Goal: Find specific page/section: Find specific page/section

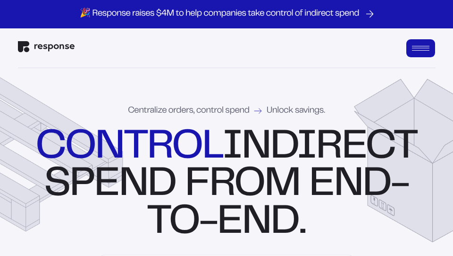
click at [427, 50] on div "Open Menu" at bounding box center [420, 50] width 17 height 0
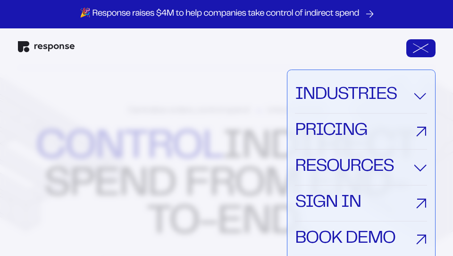
click at [333, 204] on link "Sign In" at bounding box center [361, 203] width 132 height 36
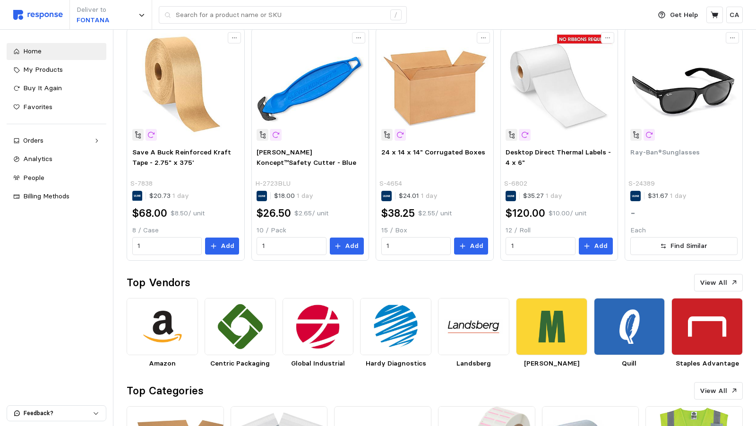
scroll to position [238, 0]
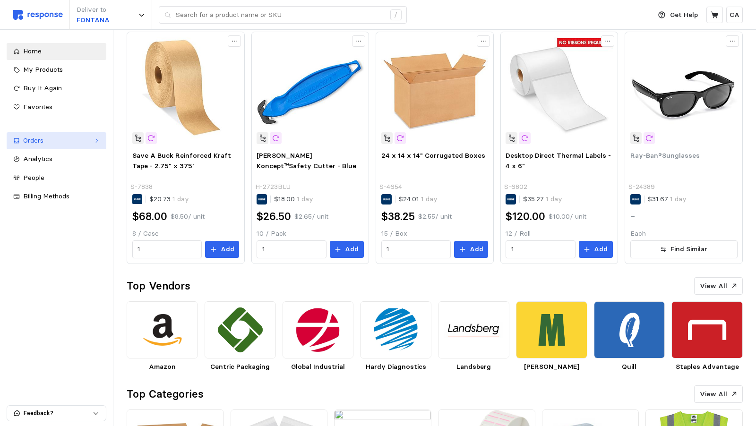
click at [100, 138] on icon at bounding box center [96, 140] width 7 height 7
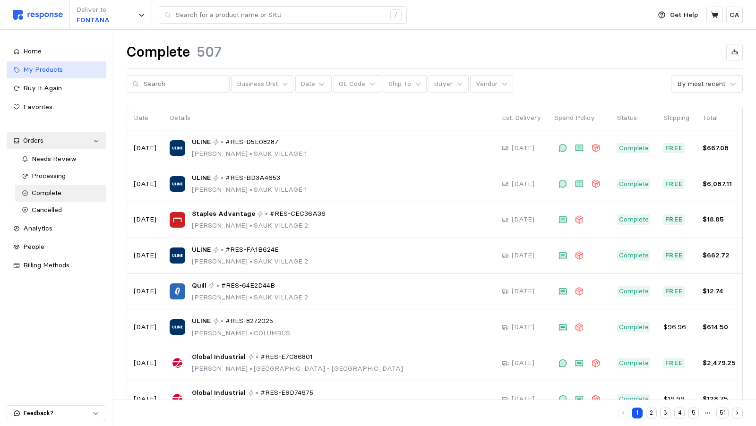
click at [70, 70] on div "My Products" at bounding box center [61, 70] width 77 height 10
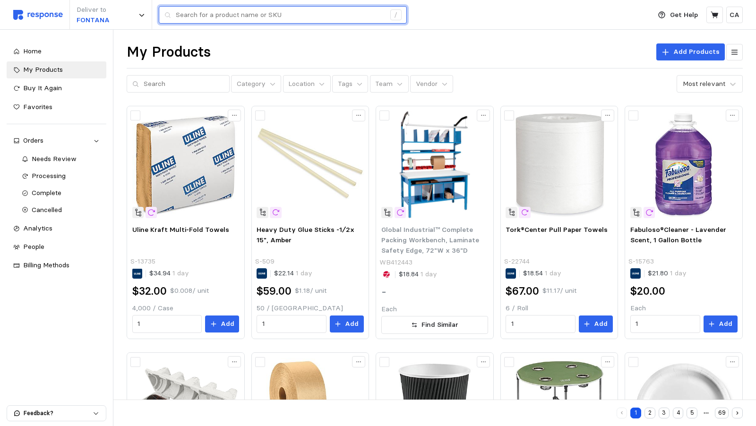
click at [296, 16] on input "text" at bounding box center [280, 15] width 209 height 17
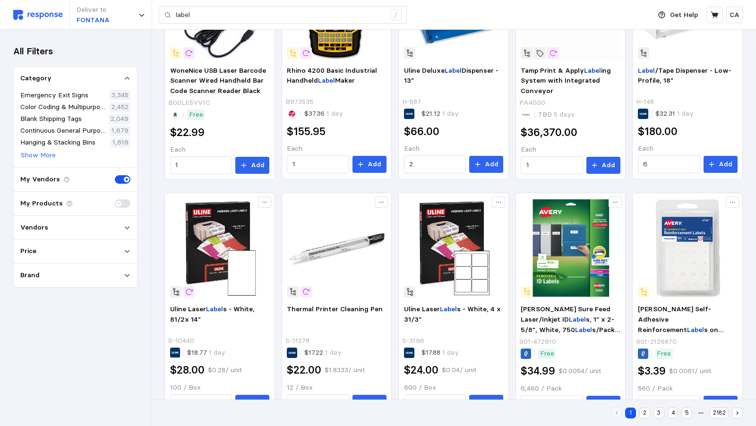
scroll to position [461, 0]
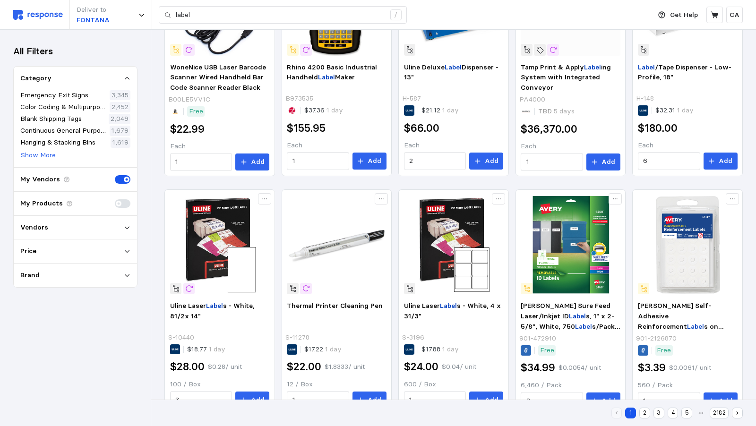
click at [130, 226] on div "Vendors" at bounding box center [75, 227] width 110 height 10
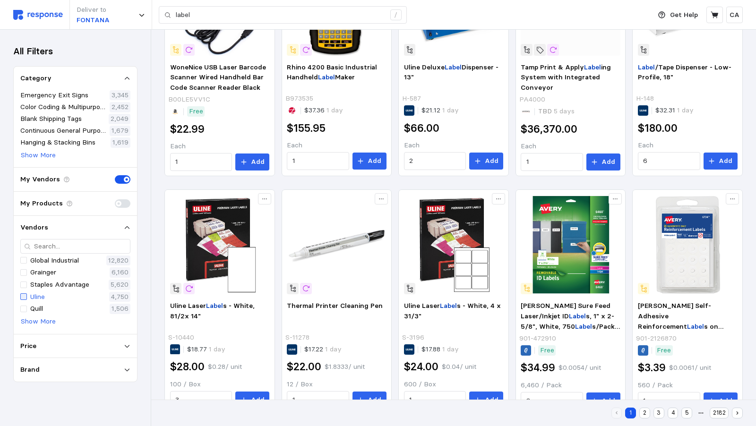
click at [23, 293] on div at bounding box center [23, 296] width 7 height 7
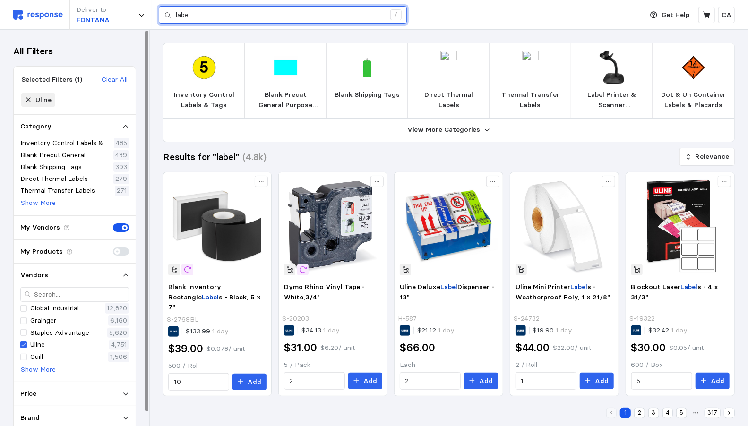
click at [222, 21] on input "label" at bounding box center [280, 15] width 209 height 17
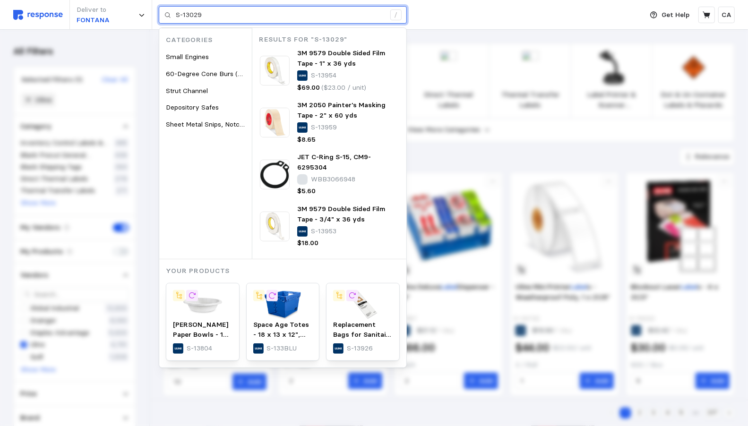
type input "S-13029"
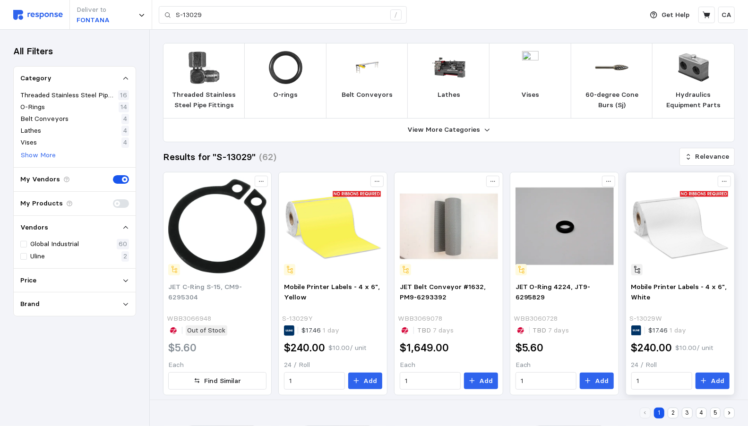
click at [671, 213] on img at bounding box center [680, 226] width 98 height 98
